Goal: Information Seeking & Learning: Understand process/instructions

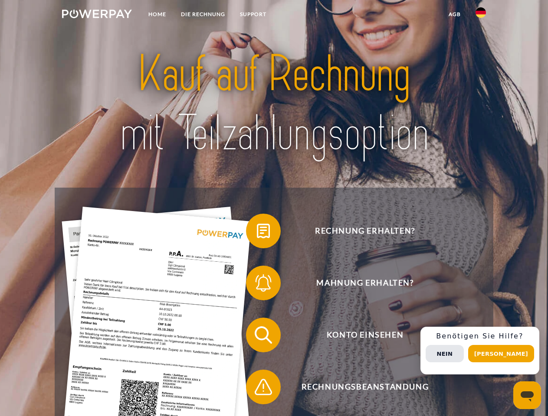
click at [97, 15] on img at bounding box center [97, 14] width 70 height 9
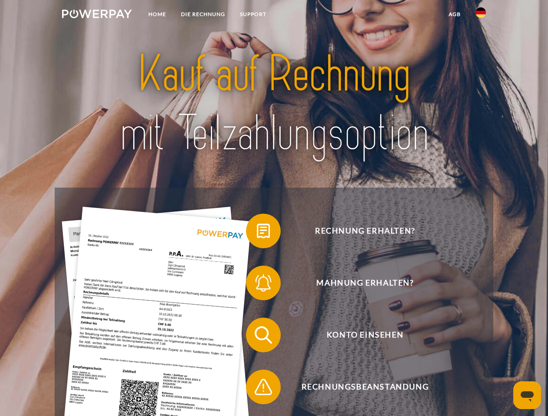
click at [481, 15] on img at bounding box center [480, 12] width 10 height 10
click at [454, 14] on link "agb" at bounding box center [454, 15] width 27 height 16
click at [257, 233] on span at bounding box center [250, 231] width 43 height 43
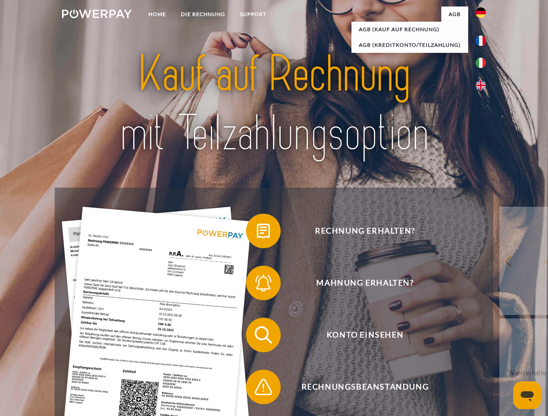
click at [257, 285] on div "Rechnung erhalten? Mahnung erhalten? Konto einsehen" at bounding box center [274, 361] width 438 height 347
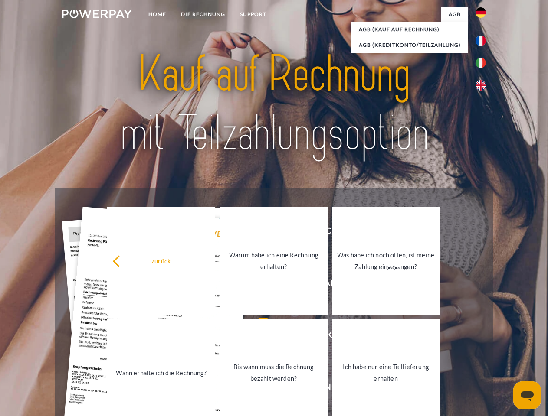
click at [257, 337] on link "Bis wann muss die Rechnung bezahlt werden?" at bounding box center [273, 373] width 108 height 108
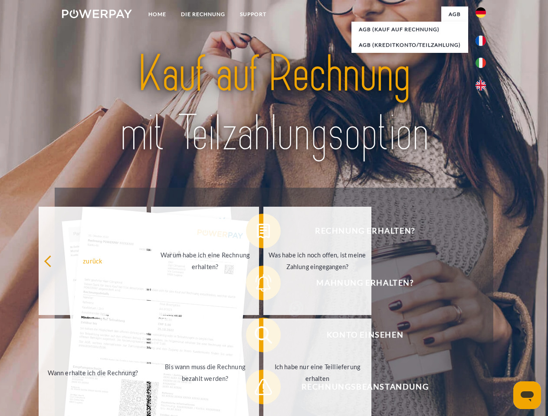
click at [257, 389] on span at bounding box center [250, 387] width 43 height 43
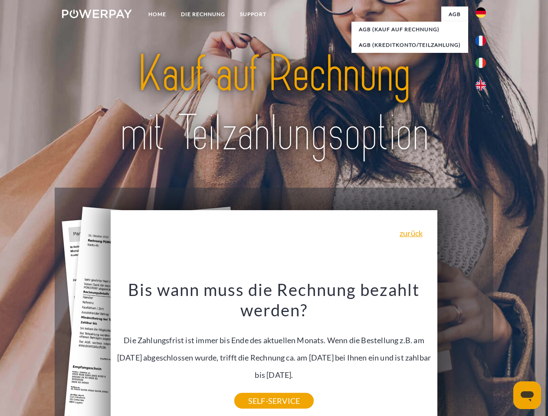
click at [483, 351] on div "Rechnung erhalten? Mahnung erhalten? Konto einsehen" at bounding box center [274, 361] width 438 height 347
click at [462, 353] on span "Konto einsehen" at bounding box center [365, 335] width 213 height 35
click at [504, 354] on header "Home DIE RECHNUNG SUPPORT" at bounding box center [274, 299] width 548 height 599
